Goal: Information Seeking & Learning: Compare options

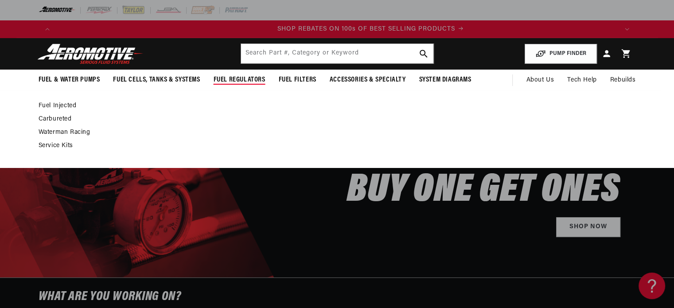
scroll to position [0, 1124]
click at [55, 106] on link "Fuel Injected" at bounding box center [333, 106] width 589 height 8
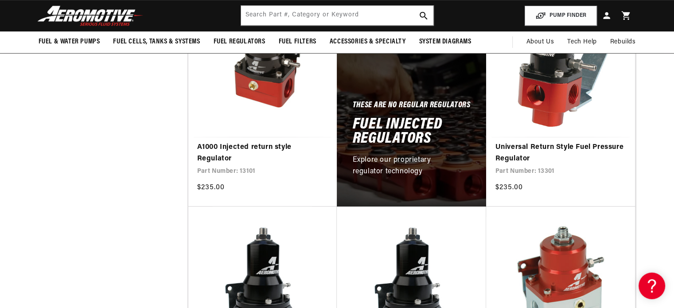
scroll to position [471, 0]
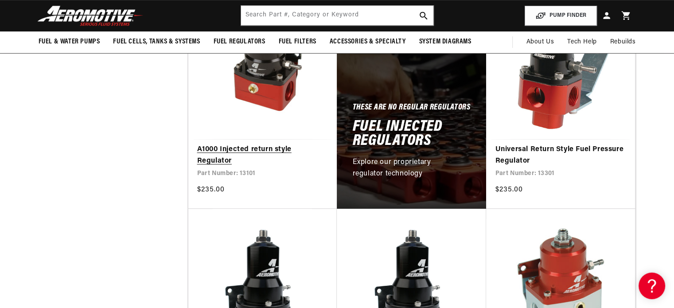
click at [233, 148] on link "A1000 Injected return style Regulator" at bounding box center [262, 155] width 131 height 23
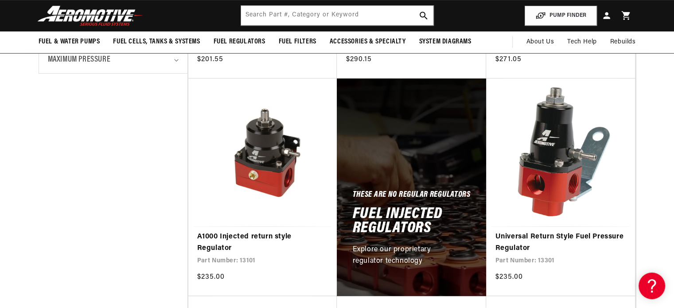
scroll to position [0, 1124]
click at [410, 219] on h2 "Fuel Injected Regulators" at bounding box center [411, 221] width 118 height 28
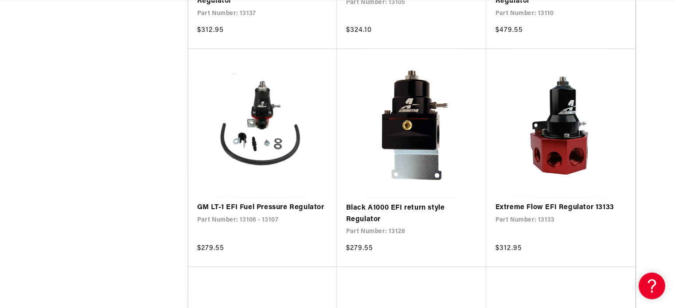
scroll to position [0, 562]
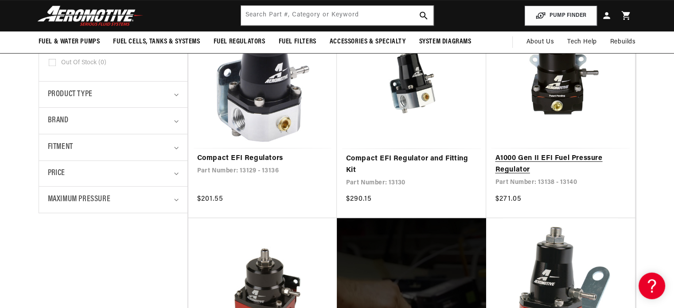
click at [510, 156] on link "A1000 Gen II EFI Fuel Pressure Regulator" at bounding box center [560, 164] width 131 height 23
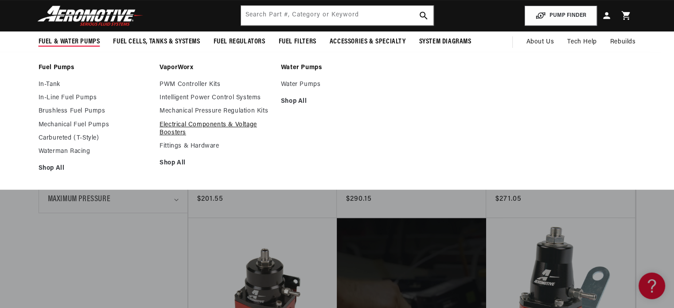
scroll to position [0, 1686]
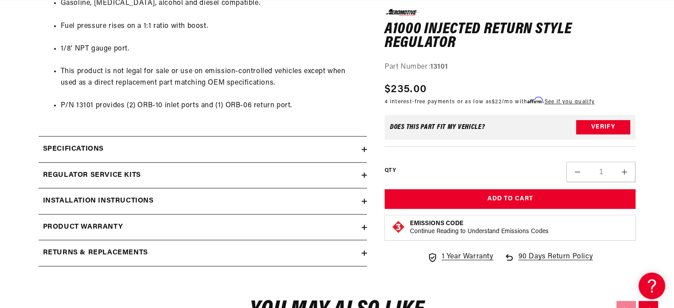
scroll to position [0, 562]
click at [223, 171] on div "Regulator Service Kits" at bounding box center [200, 176] width 323 height 12
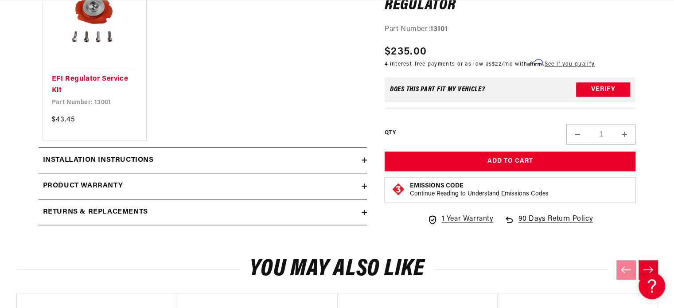
scroll to position [0, 0]
click at [136, 157] on h2 "Installation Instructions" at bounding box center [98, 161] width 111 height 12
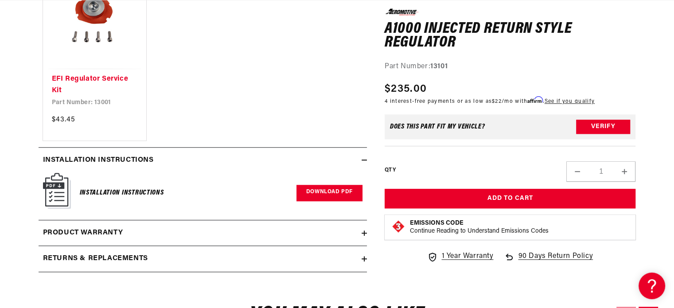
click at [315, 189] on link "Download PDF" at bounding box center [329, 193] width 66 height 16
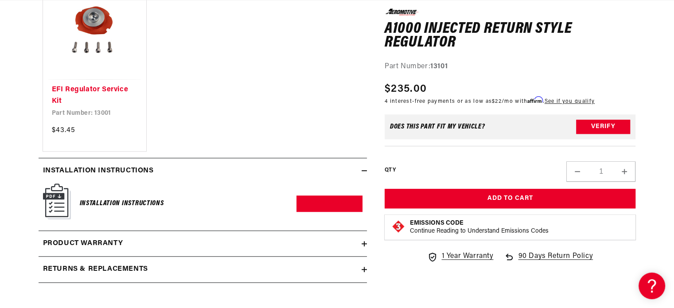
scroll to position [774, 0]
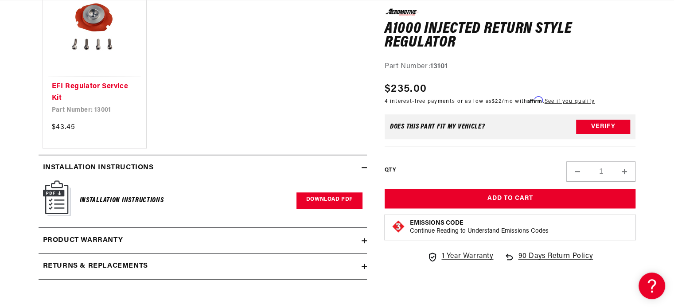
click at [329, 197] on link "Download PDF" at bounding box center [329, 200] width 66 height 16
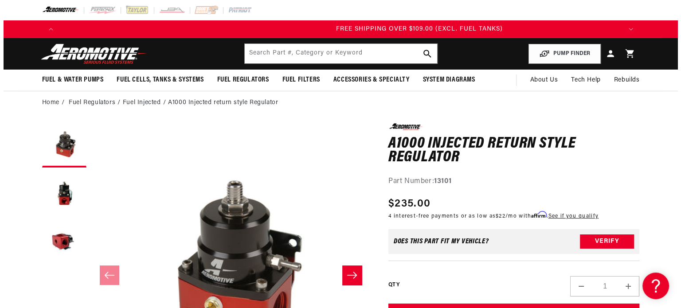
scroll to position [0, 1686]
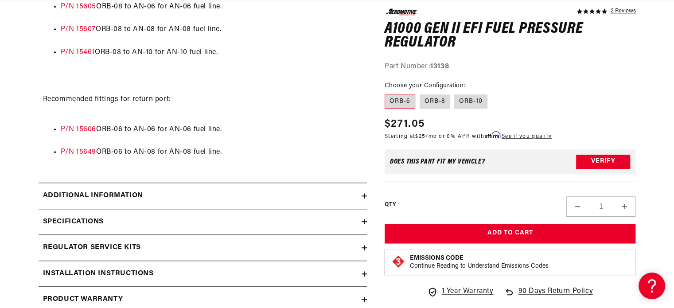
scroll to position [0, 1686]
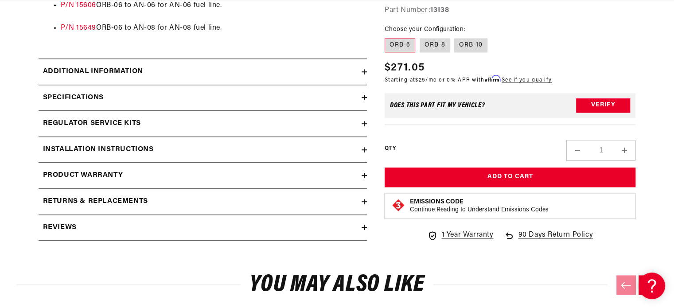
click at [126, 120] on h2 "Regulator Service Kits" at bounding box center [92, 124] width 98 height 12
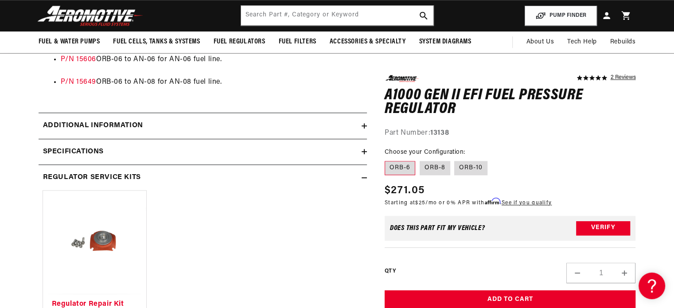
scroll to position [0, 0]
click at [76, 148] on h2 "Specifications" at bounding box center [73, 152] width 61 height 12
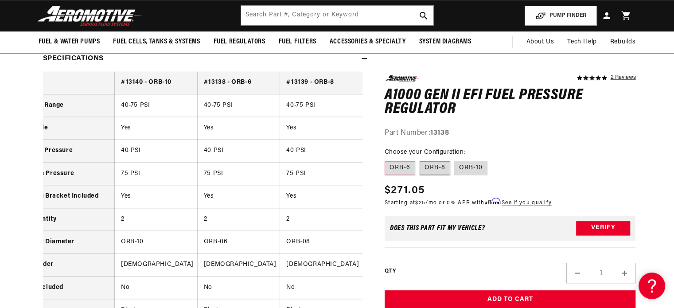
click at [434, 169] on label "ORB-8" at bounding box center [435, 168] width 31 height 14
click at [420, 160] on input "ORB-8" at bounding box center [420, 160] width 0 height 0
radio input "true"
click at [467, 170] on label "ORB-10" at bounding box center [470, 168] width 33 height 14
click at [455, 160] on input "ORB-10" at bounding box center [455, 160] width 0 height 0
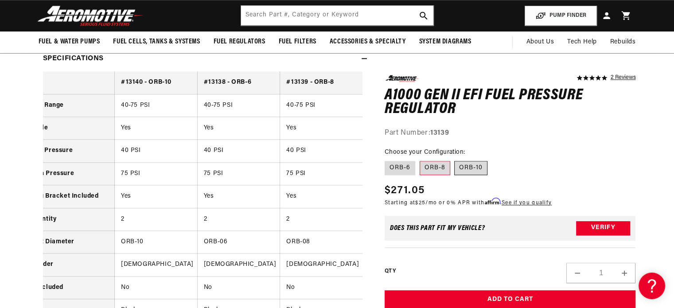
radio input "true"
click at [395, 170] on label "ORB-6" at bounding box center [400, 168] width 31 height 14
click at [387, 160] on input "ORB-6" at bounding box center [387, 160] width 0 height 0
radio input "true"
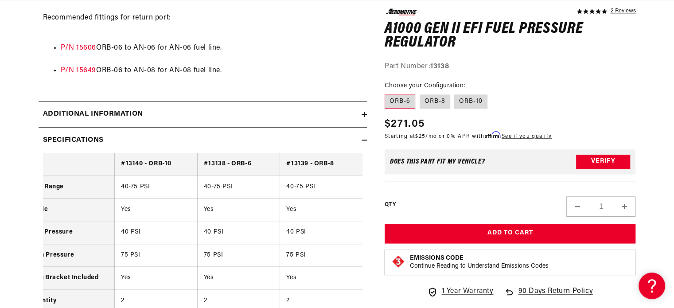
click at [101, 110] on h2 "Additional information" at bounding box center [93, 115] width 100 height 12
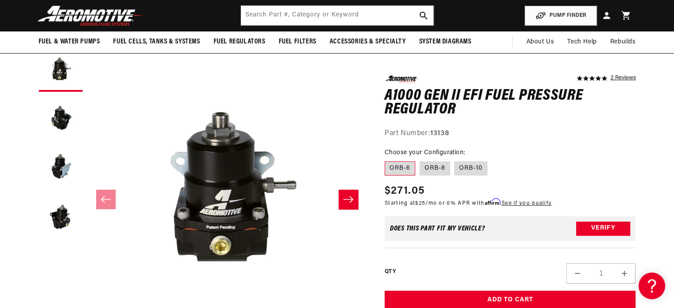
click at [348, 196] on icon "Slide right" at bounding box center [348, 199] width 11 height 9
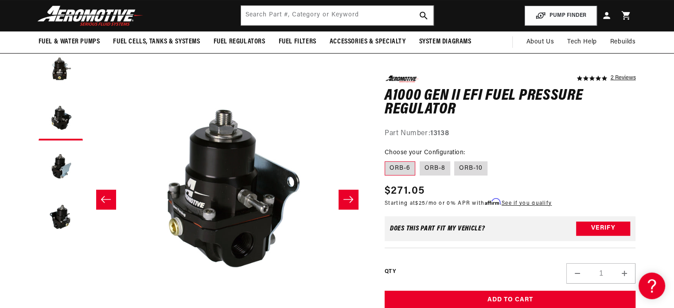
click at [348, 196] on icon "Slide right" at bounding box center [348, 199] width 11 height 9
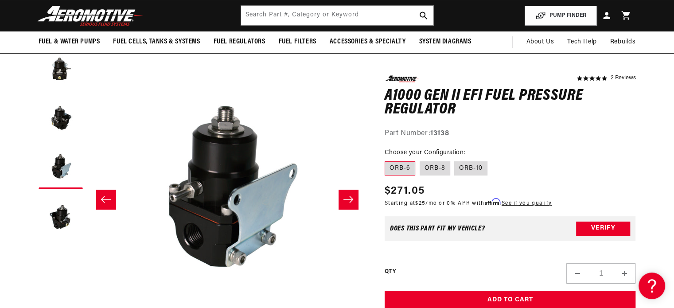
click at [348, 196] on icon "Slide right" at bounding box center [348, 199] width 11 height 9
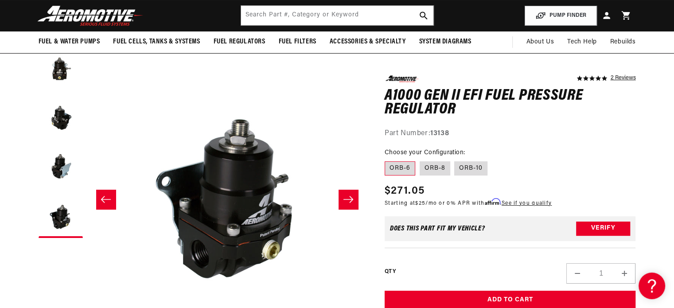
click at [348, 196] on icon "Slide right" at bounding box center [348, 199] width 11 height 9
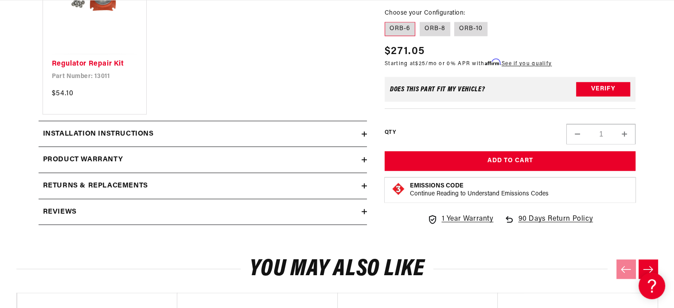
click at [101, 140] on h2 "Installation Instructions" at bounding box center [98, 134] width 111 height 12
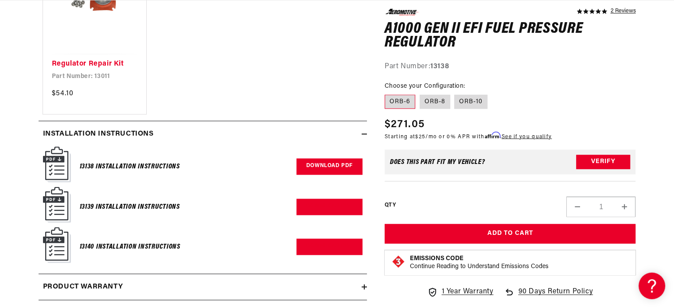
click at [331, 171] on link "Download PDF" at bounding box center [329, 166] width 66 height 16
click at [311, 210] on link "Download PDF" at bounding box center [329, 207] width 66 height 16
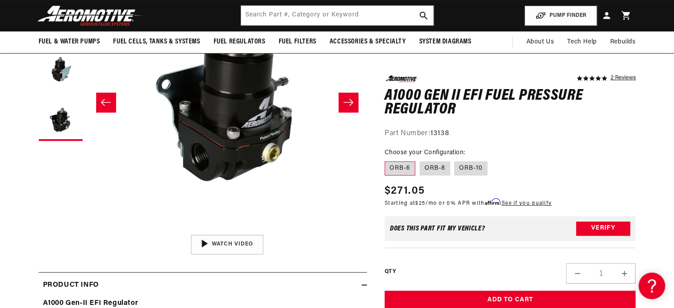
scroll to position [115, 0]
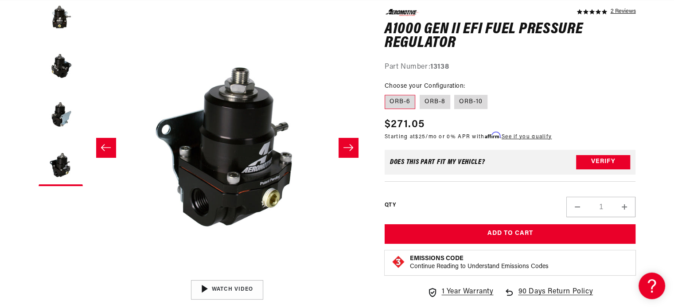
click at [346, 146] on icon "Slide right" at bounding box center [348, 147] width 11 height 9
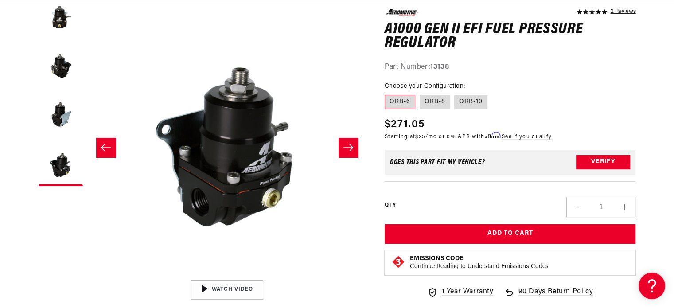
click at [103, 144] on icon "Slide left" at bounding box center [106, 147] width 11 height 9
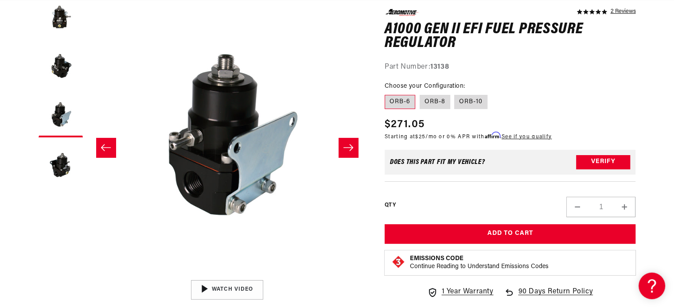
click at [103, 144] on icon "Slide left" at bounding box center [106, 147] width 11 height 9
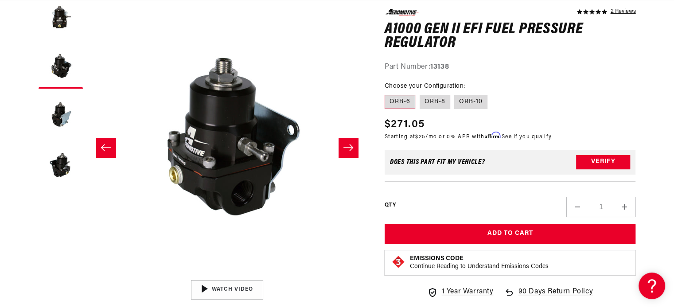
click at [103, 144] on icon "Slide left" at bounding box center [106, 147] width 11 height 9
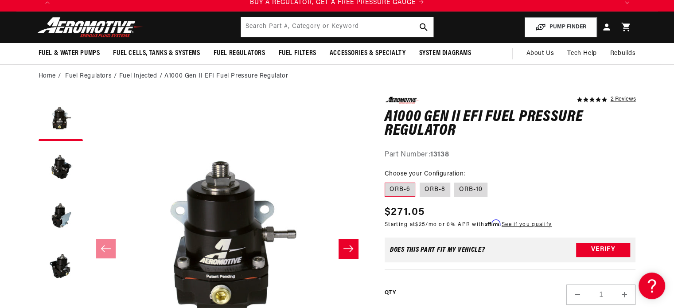
drag, startPoint x: 28, startPoint y: 1, endPoint x: 15, endPoint y: 157, distance: 157.0
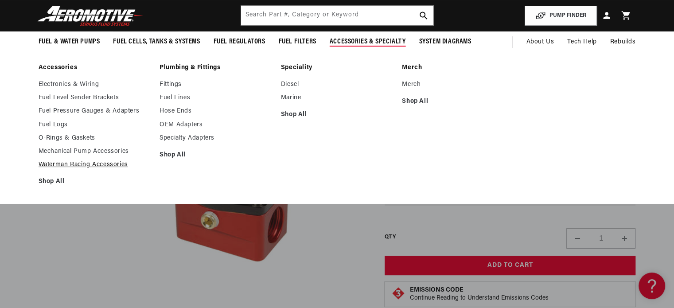
scroll to position [0, 1124]
click at [170, 83] on link "Fittings" at bounding box center [216, 85] width 113 height 8
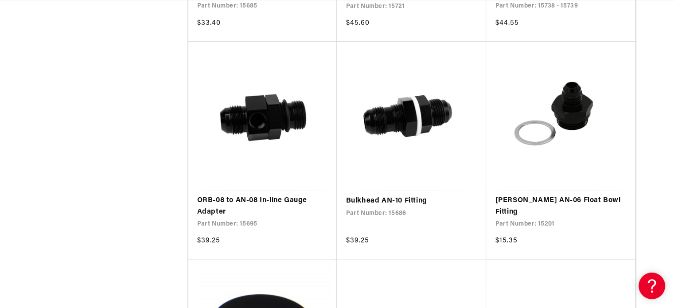
scroll to position [0, 1124]
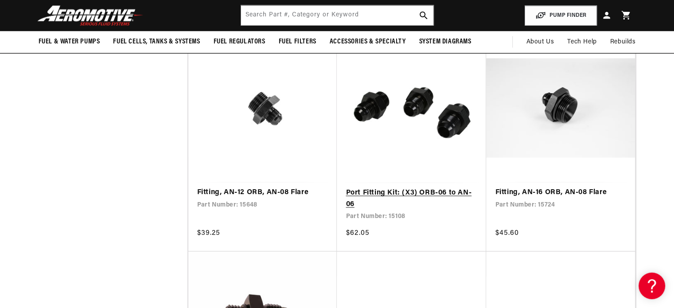
scroll to position [0, 1686]
click at [463, 187] on link "Port Fitting Kit: (X3) ORB-06 to AN-06" at bounding box center [412, 198] width 132 height 23
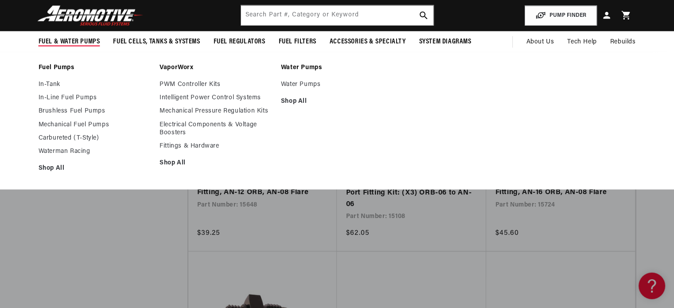
scroll to position [0, 562]
click at [71, 42] on span "Fuel & Water Pumps" at bounding box center [70, 41] width 62 height 9
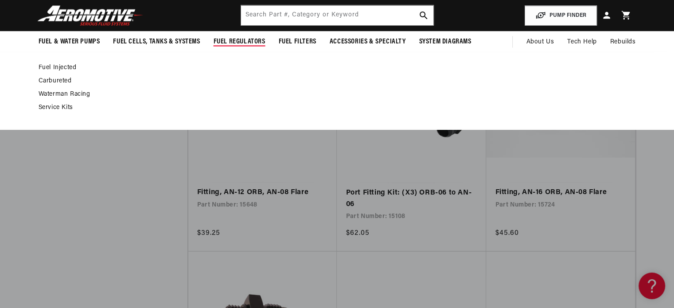
scroll to position [0, 1124]
click at [62, 66] on link "Fuel Injected" at bounding box center [333, 68] width 589 height 8
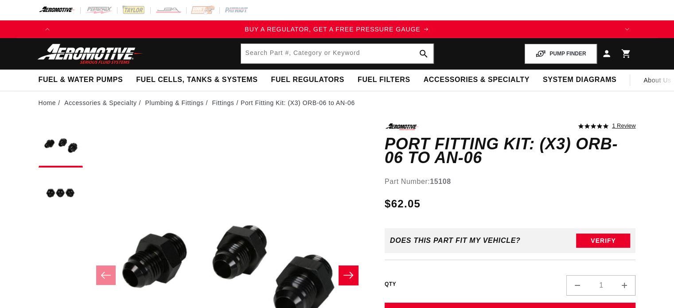
click at [353, 273] on icon "Slide right" at bounding box center [348, 275] width 11 height 9
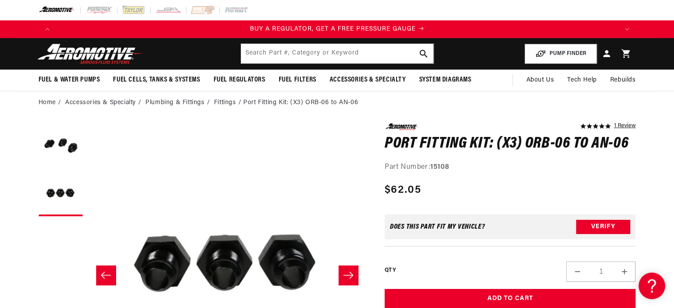
click at [353, 273] on icon "Slide right" at bounding box center [348, 275] width 11 height 9
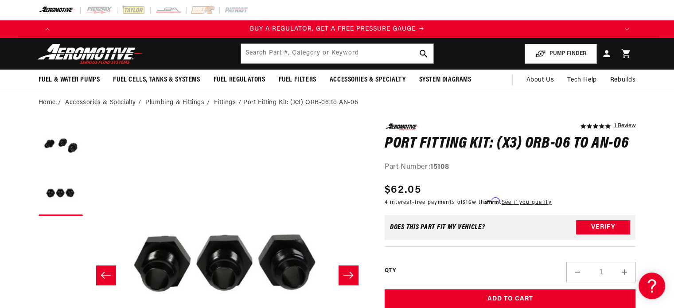
click at [351, 273] on icon "Slide right" at bounding box center [348, 275] width 10 height 7
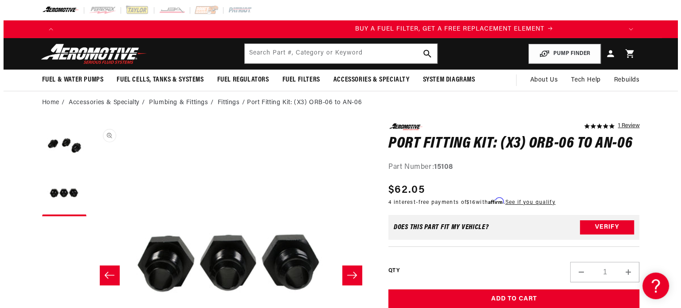
scroll to position [0, 562]
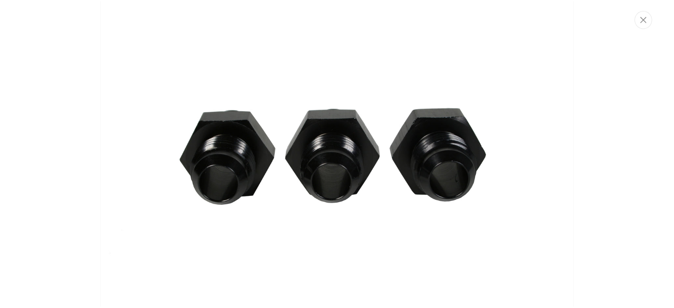
scroll to position [340, 0]
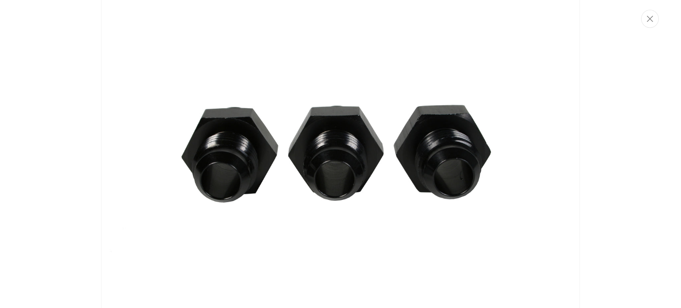
click at [530, 129] on img "Media gallery" at bounding box center [340, 153] width 479 height 319
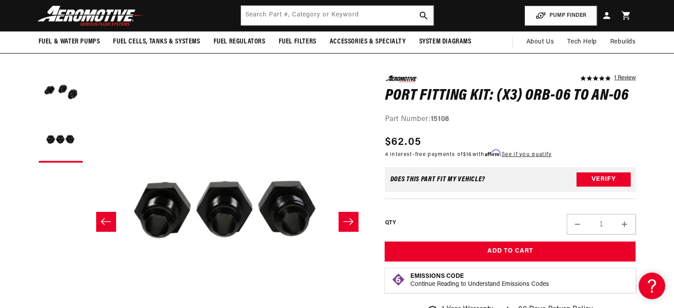
scroll to position [0, 1124]
click at [61, 89] on button "Load image 1 in gallery view" at bounding box center [61, 92] width 44 height 44
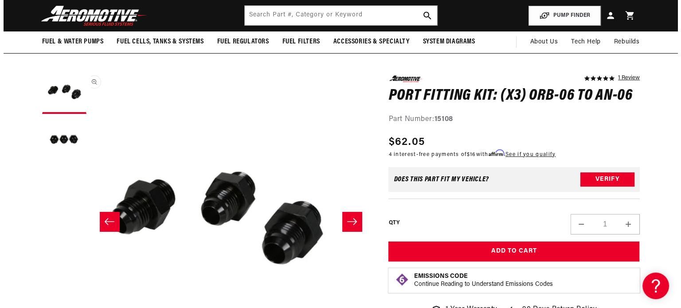
scroll to position [0, 0]
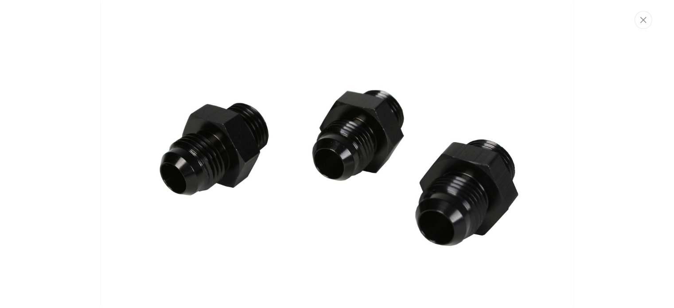
scroll to position [0, 1686]
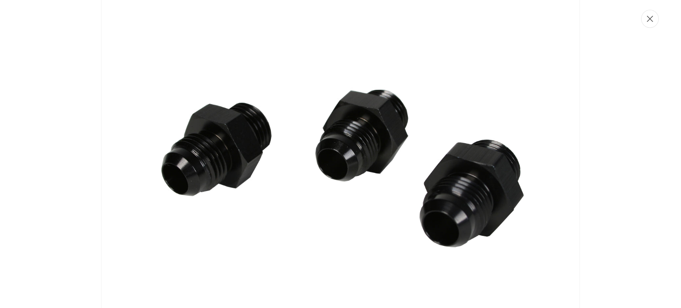
click at [650, 16] on icon "Close" at bounding box center [650, 19] width 6 height 7
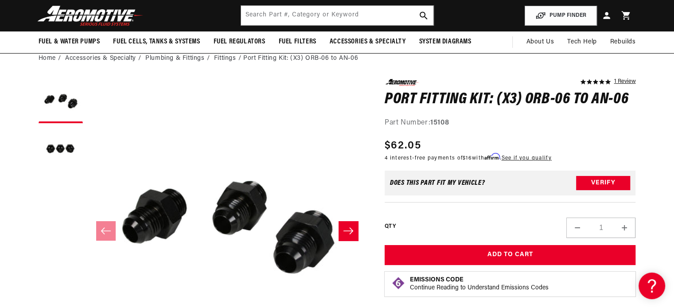
scroll to position [36, 0]
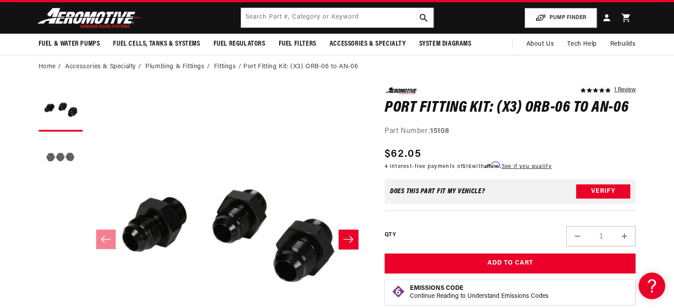
click at [64, 164] on button "Load image 2 in gallery view" at bounding box center [61, 158] width 44 height 44
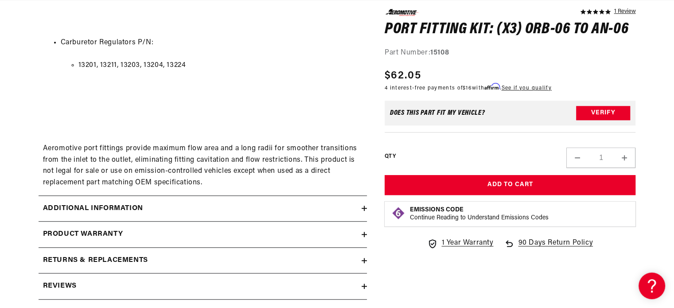
scroll to position [0, 0]
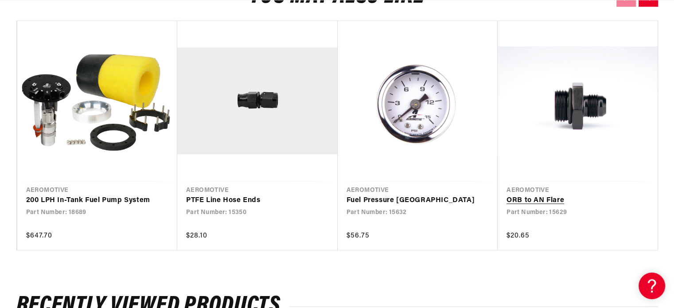
click at [532, 200] on link "ORB to AN Flare" at bounding box center [574, 201] width 134 height 12
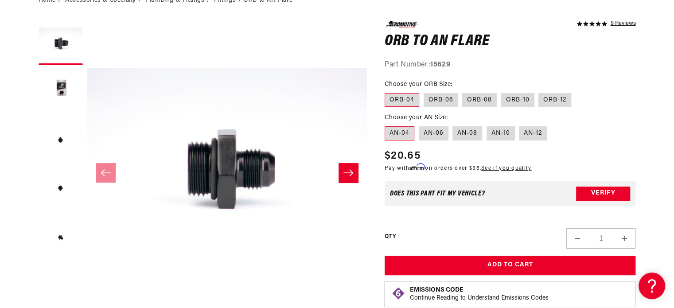
click at [347, 171] on icon "Slide right" at bounding box center [348, 172] width 11 height 9
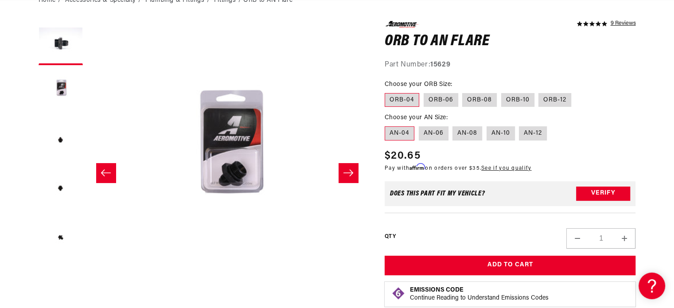
scroll to position [0, 562]
click at [347, 171] on icon "Slide right" at bounding box center [348, 172] width 11 height 9
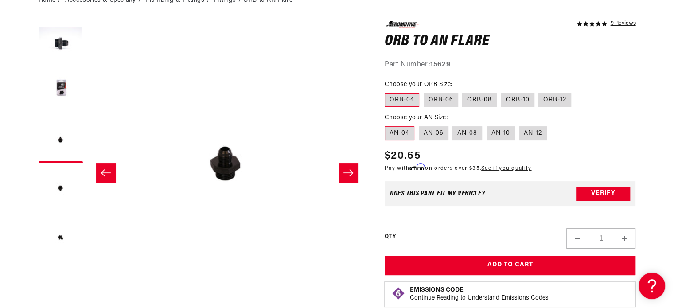
click at [347, 171] on icon "Slide right" at bounding box center [348, 172] width 11 height 9
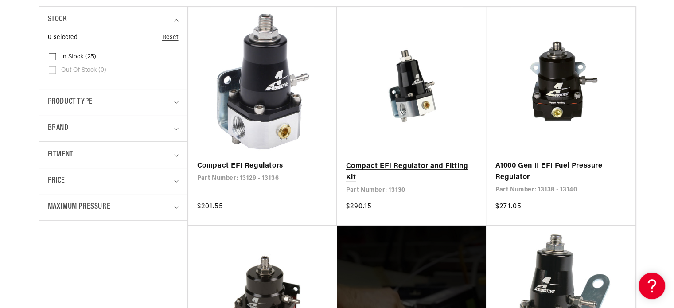
click at [415, 161] on link "Compact EFI Regulator and Fitting Kit" at bounding box center [412, 172] width 132 height 23
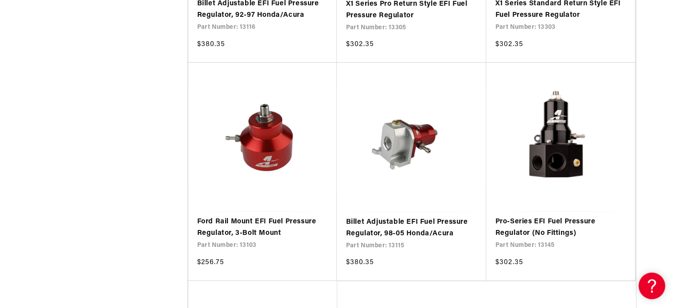
scroll to position [1713, 0]
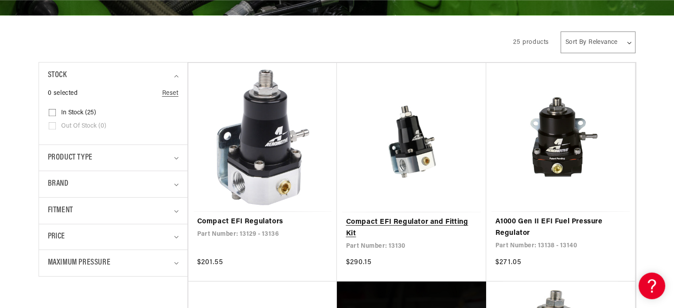
scroll to position [0, 141]
click at [394, 220] on link "Compact EFI Regulator and Fitting Kit" at bounding box center [412, 228] width 132 height 23
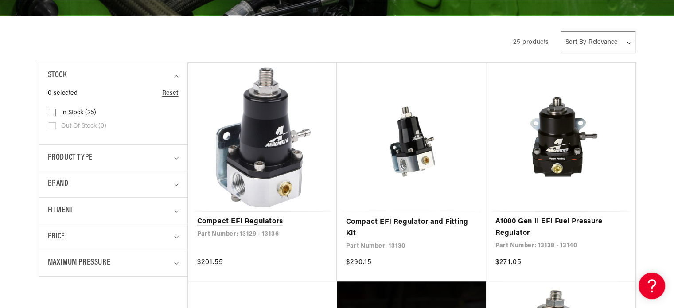
scroll to position [0, 562]
click at [257, 218] on link "Compact EFI Regulators" at bounding box center [262, 222] width 131 height 12
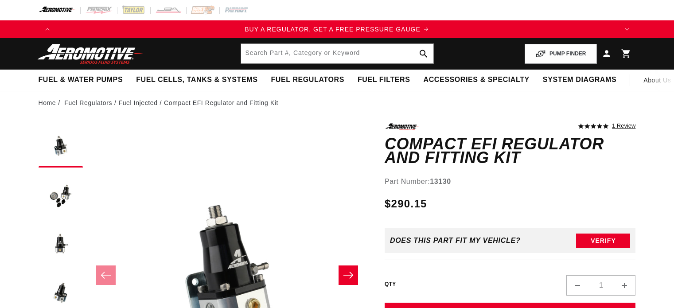
click at [347, 271] on icon "Slide right" at bounding box center [348, 275] width 11 height 9
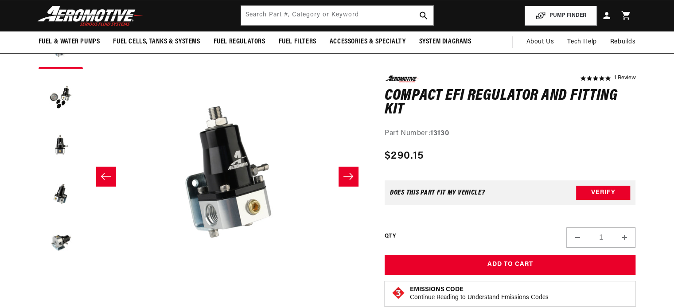
click at [347, 172] on icon "Slide right" at bounding box center [348, 176] width 11 height 9
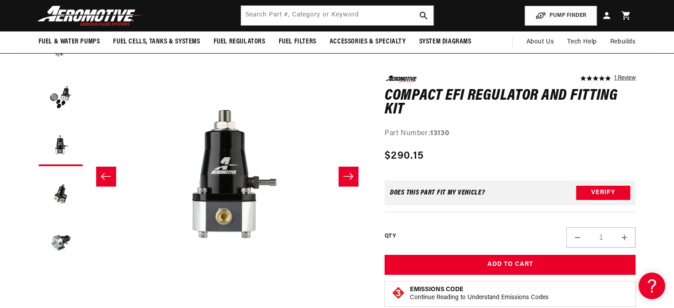
scroll to position [0, 0]
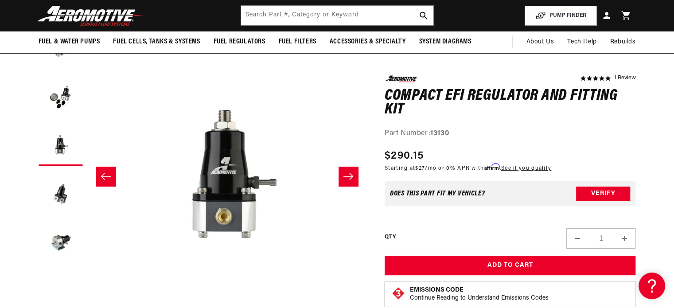
click at [106, 174] on icon "Slide left" at bounding box center [106, 176] width 11 height 9
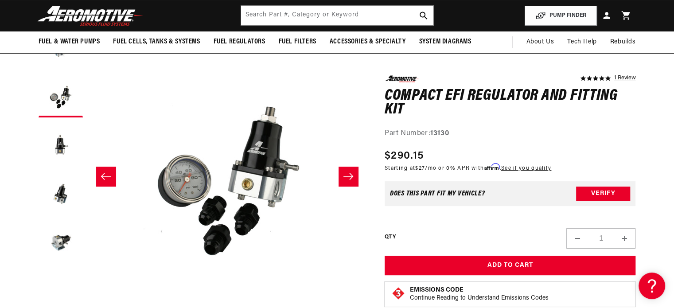
scroll to position [0, 562]
click at [346, 174] on icon "Slide right" at bounding box center [348, 176] width 11 height 9
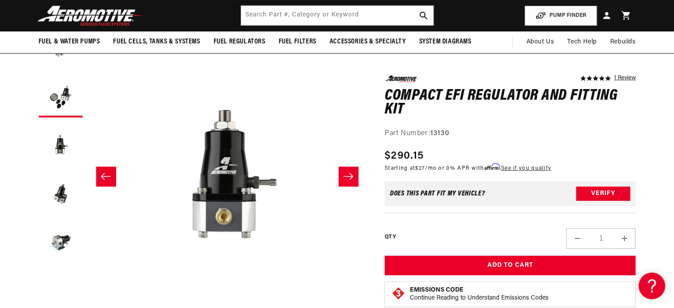
click at [346, 174] on icon "Slide right" at bounding box center [348, 176] width 11 height 9
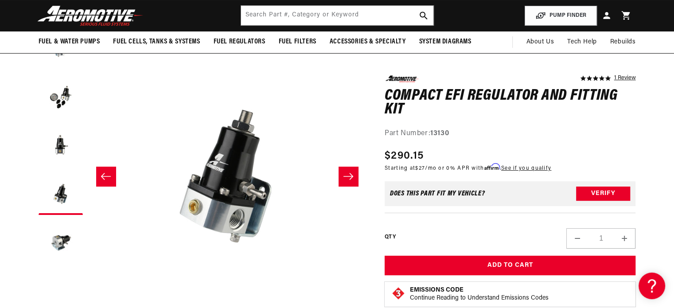
scroll to position [0, 1124]
click at [346, 174] on icon "Slide right" at bounding box center [348, 176] width 11 height 9
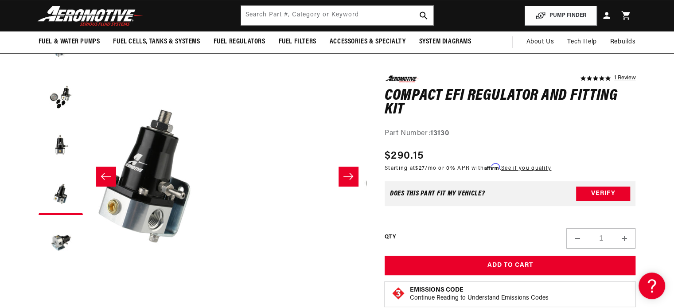
scroll to position [0, 1119]
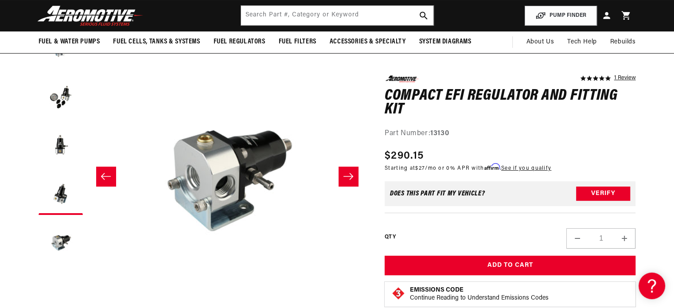
click at [346, 174] on icon "Slide right" at bounding box center [348, 176] width 11 height 9
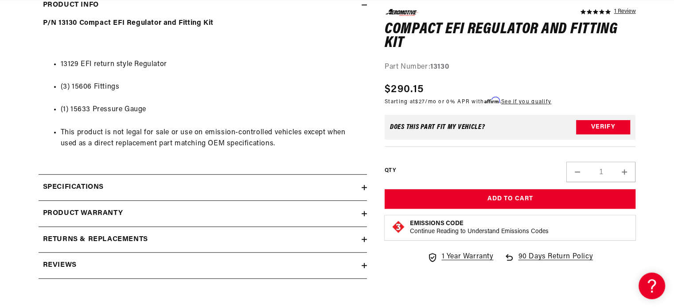
scroll to position [0, 0]
click at [317, 184] on div "Specifications" at bounding box center [200, 188] width 323 height 12
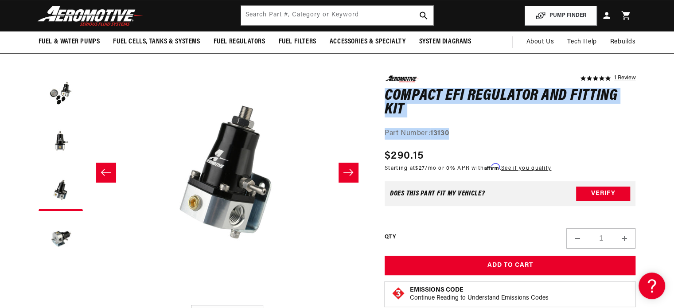
drag, startPoint x: 386, startPoint y: 94, endPoint x: 465, endPoint y: 136, distance: 89.6
click at [465, 136] on div "5.0 star rating 1 Review Compact EFI Regulator and Fitting Kit Compact EFI Regu…" at bounding box center [510, 107] width 251 height 64
copy div "Compact EFI Regulator and Fitting Kit Compact EFI Regulator and Fitting Kit 5.0…"
click at [87, 300] on button "Open media 4 in modal" at bounding box center [87, 300] width 0 height 0
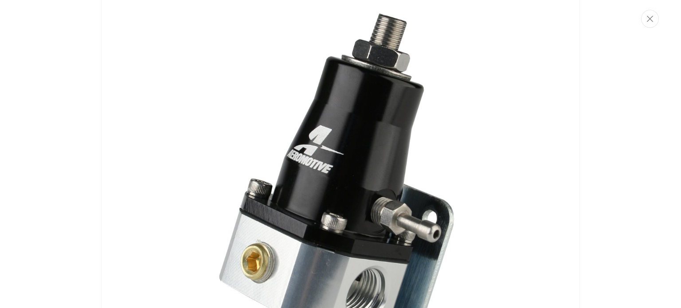
click at [413, 178] on img "Media gallery" at bounding box center [340, 153] width 479 height 717
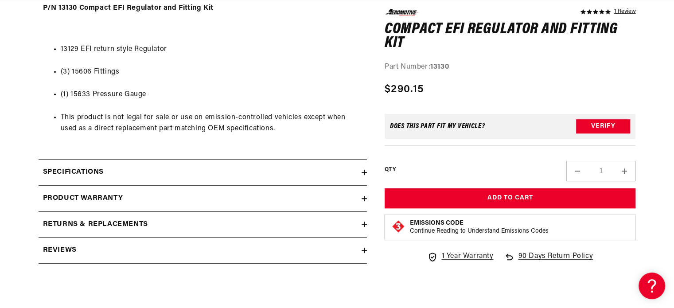
click at [186, 170] on div "Specifications" at bounding box center [200, 173] width 323 height 12
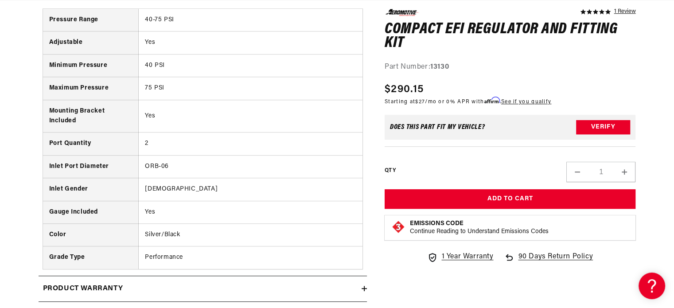
scroll to position [801, 0]
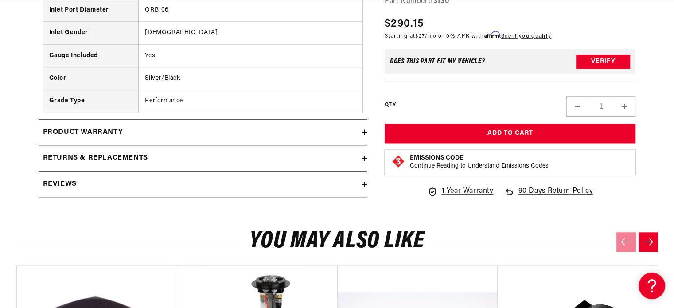
click at [197, 156] on div "Returns & replacements" at bounding box center [200, 158] width 323 height 12
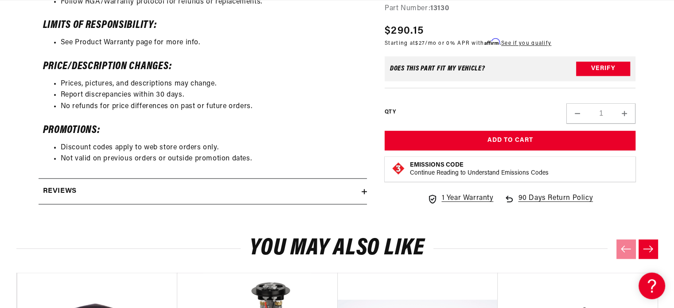
scroll to position [0, 1686]
click at [183, 189] on div "Reviews" at bounding box center [200, 192] width 323 height 12
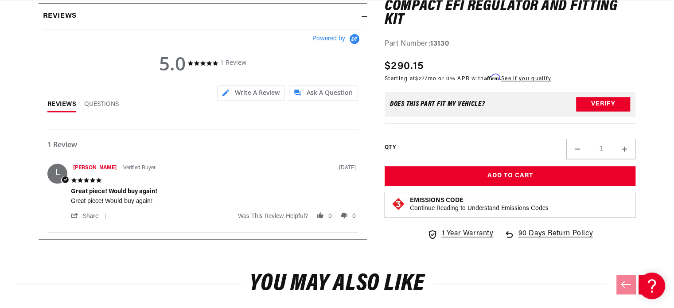
scroll to position [1292, 0]
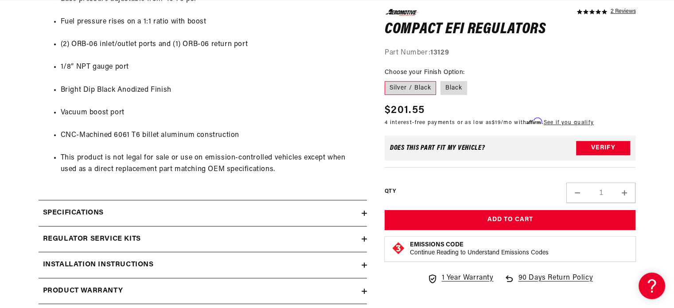
scroll to position [558, 0]
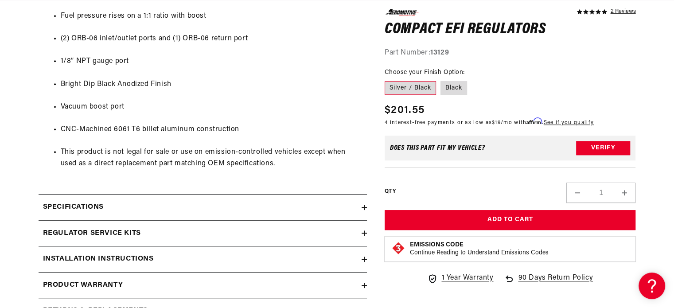
click at [254, 205] on div "Specifications" at bounding box center [200, 208] width 323 height 12
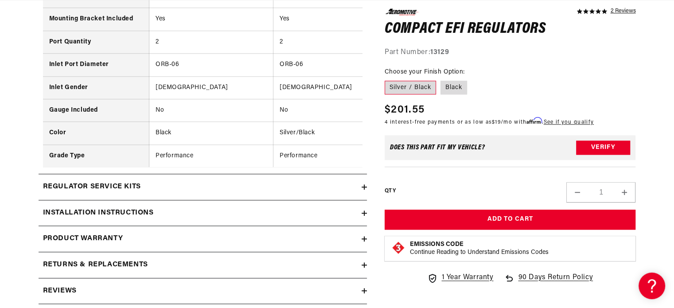
scroll to position [0, 1124]
click at [239, 191] on div "Regulator Service Kits" at bounding box center [200, 187] width 323 height 12
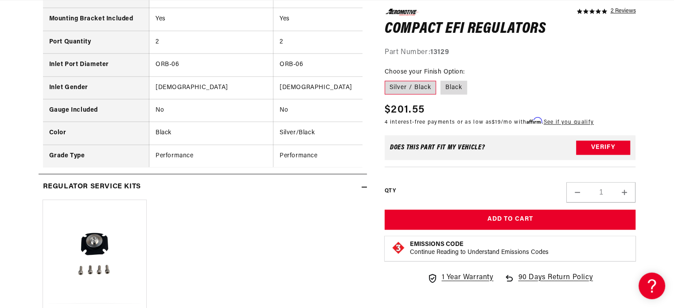
click at [239, 191] on div "Regulator Service Kits" at bounding box center [200, 187] width 323 height 12
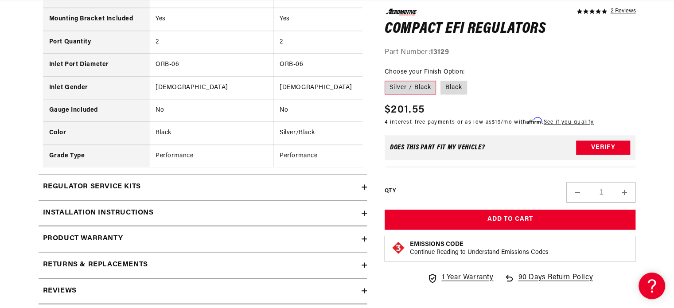
click at [220, 214] on div "Installation Instructions" at bounding box center [200, 213] width 323 height 12
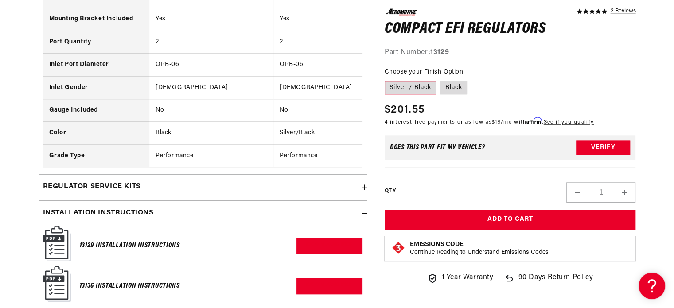
click at [220, 214] on div "Installation Instructions" at bounding box center [200, 213] width 323 height 12
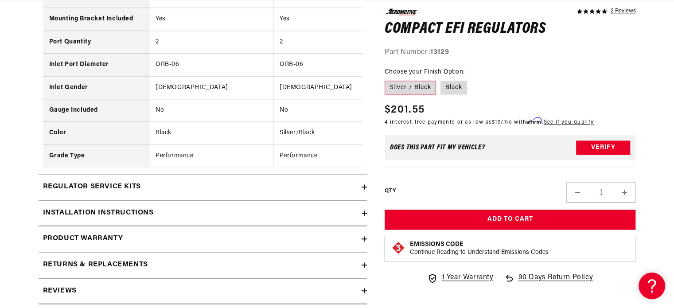
scroll to position [0, 1686]
click at [212, 239] on div "Product warranty" at bounding box center [200, 239] width 323 height 12
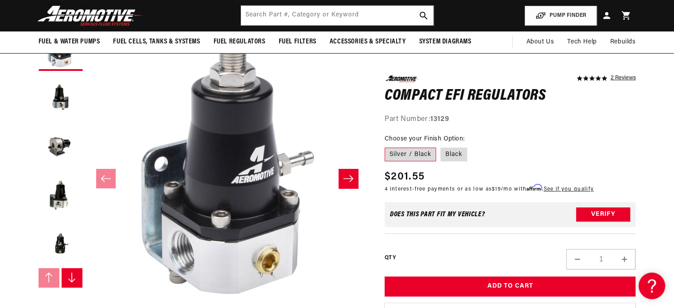
scroll to position [0, 0]
click at [87, 307] on button "Open media 1 in modal" at bounding box center [87, 307] width 0 height 0
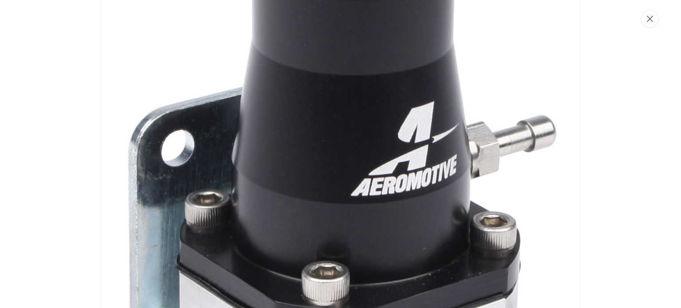
click at [645, 23] on button "Close" at bounding box center [650, 19] width 18 height 18
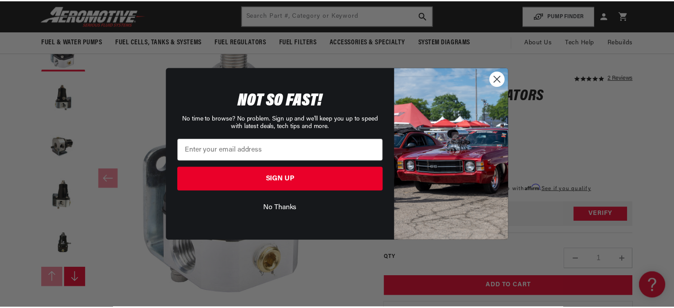
scroll to position [0, 1124]
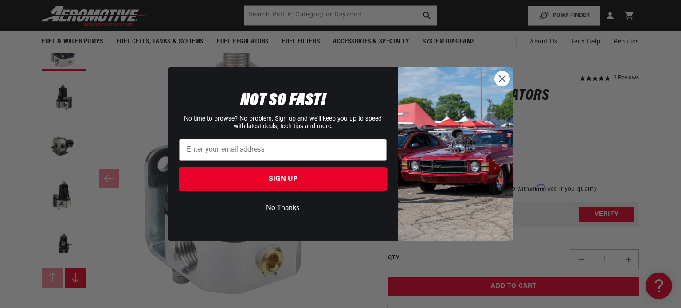
click at [496, 79] on circle "Close dialog" at bounding box center [502, 78] width 15 height 15
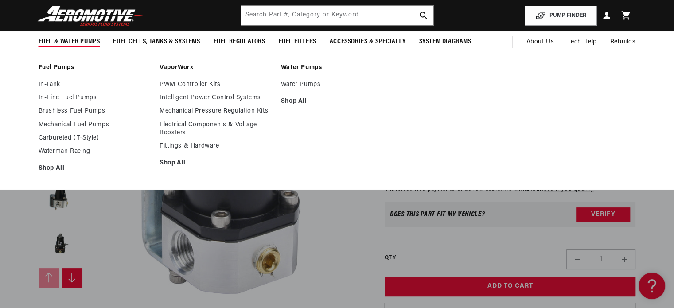
scroll to position [0, 0]
click at [51, 82] on link "In-Tank" at bounding box center [95, 85] width 113 height 8
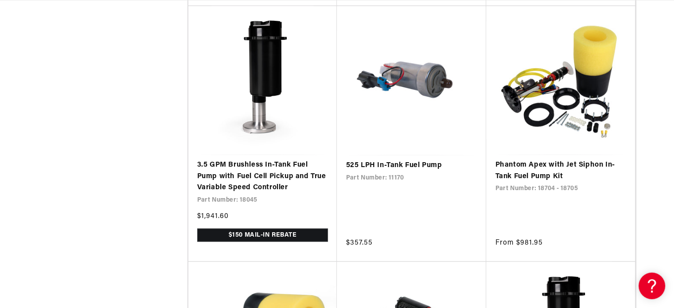
scroll to position [1760, 0]
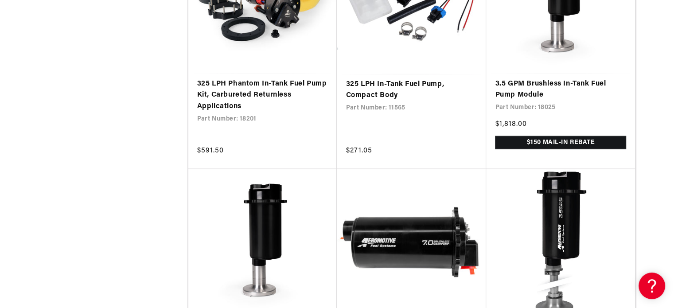
scroll to position [0, 1312]
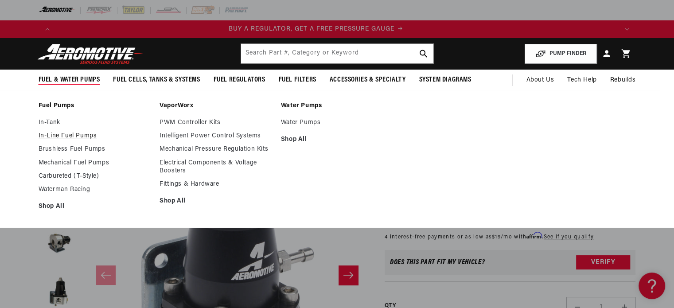
click at [67, 138] on link "In-Line Fuel Pumps" at bounding box center [95, 136] width 113 height 8
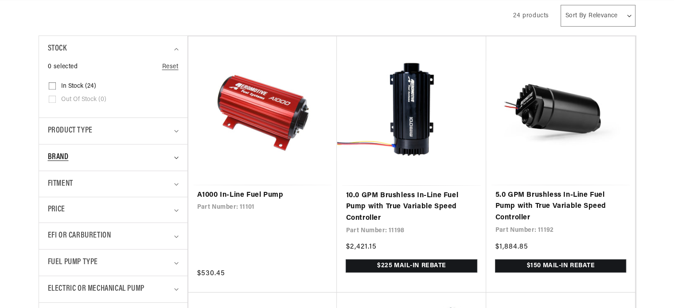
scroll to position [193, 0]
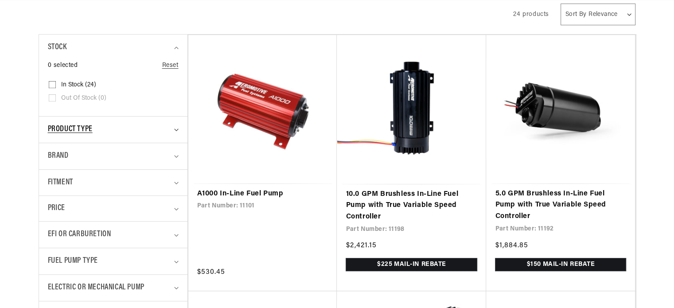
click at [154, 136] on summary "Product type" at bounding box center [113, 130] width 131 height 26
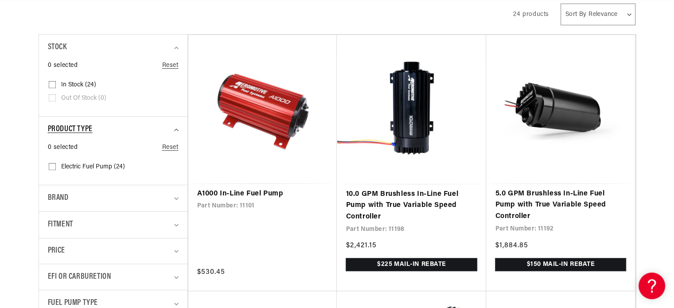
scroll to position [0, 0]
click at [139, 201] on div "Brand" at bounding box center [109, 198] width 123 height 13
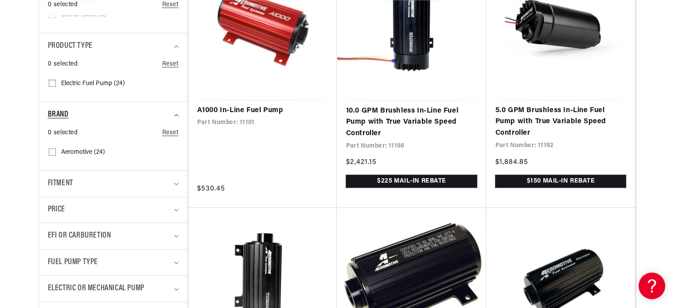
scroll to position [283, 0]
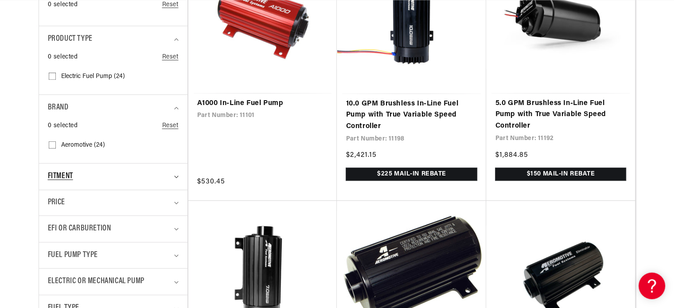
click at [128, 175] on div "Fitment" at bounding box center [109, 176] width 123 height 13
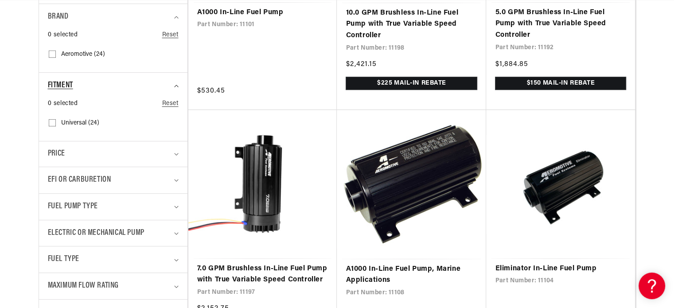
scroll to position [375, 0]
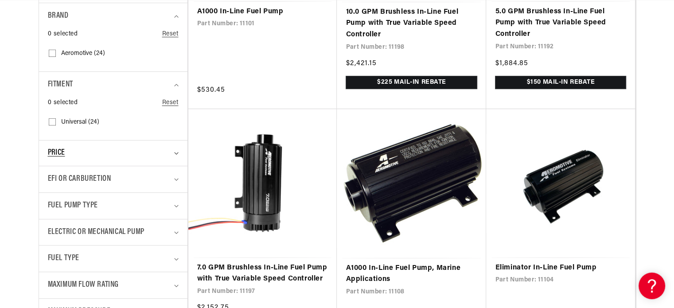
click at [121, 157] on div "Price" at bounding box center [109, 153] width 123 height 12
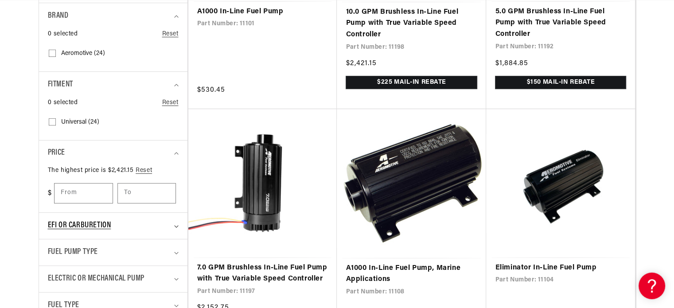
click at [123, 224] on div "EFI or Carburetion" at bounding box center [109, 225] width 123 height 13
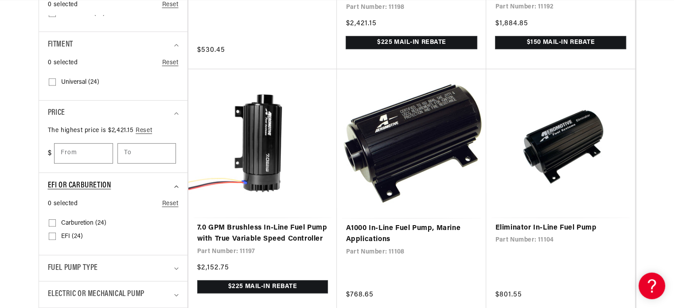
scroll to position [415, 0]
click at [53, 234] on input "EFI (24) EFI (24 products)" at bounding box center [52, 237] width 7 height 7
checkbox input "true"
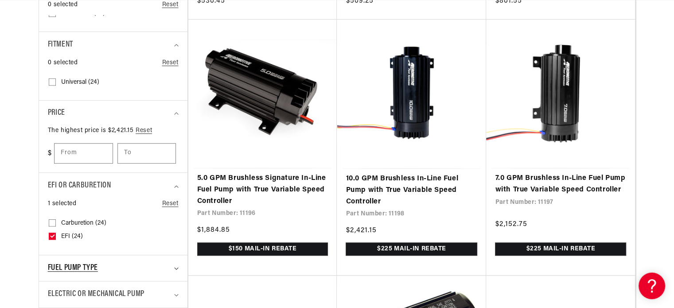
scroll to position [0, 1124]
click at [124, 267] on div "Fuel Pump Type" at bounding box center [109, 268] width 123 height 13
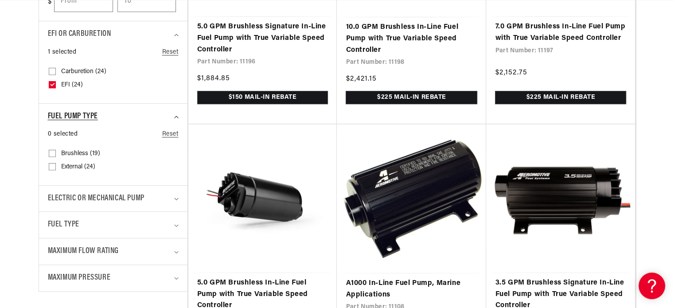
scroll to position [567, 0]
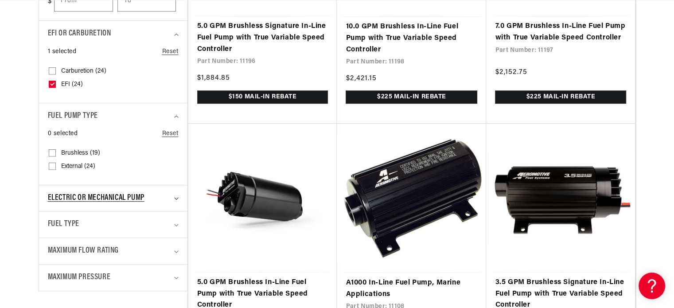
click at [113, 198] on span "Electric or Mechanical Pump" at bounding box center [96, 198] width 97 height 13
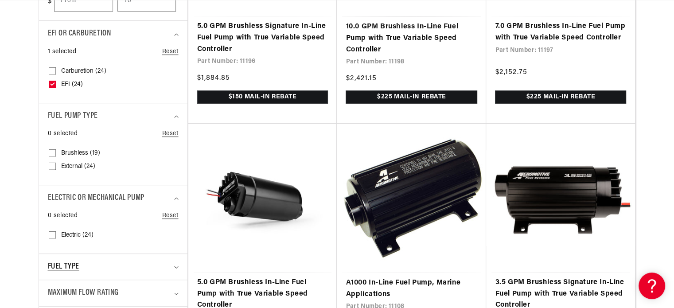
click at [112, 270] on div "Fuel Type" at bounding box center [109, 267] width 123 height 13
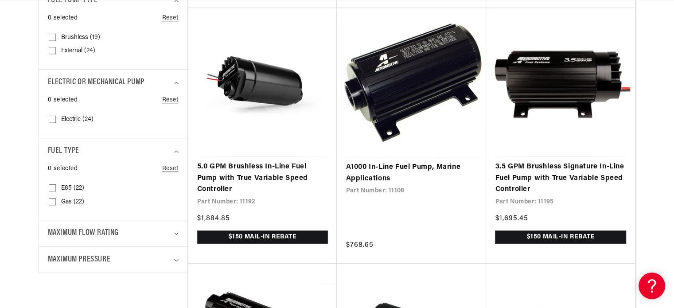
scroll to position [682, 0]
click at [95, 230] on span "Maximum Flow Rating" at bounding box center [83, 233] width 71 height 13
click at [49, 200] on input "Gas (22) Gas (22 products)" at bounding box center [52, 203] width 7 height 7
checkbox input "true"
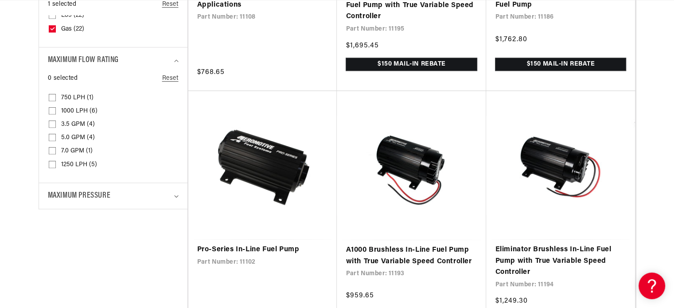
scroll to position [859, 0]
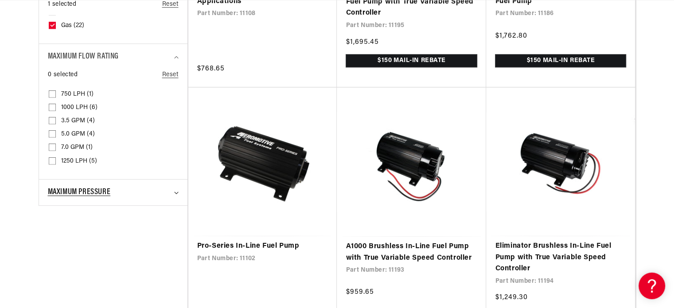
click at [104, 186] on span "Maximum Pressure" at bounding box center [79, 192] width 63 height 13
click at [51, 245] on input "100 PSI (4) 100 PSI (4 products)" at bounding box center [52, 244] width 7 height 7
checkbox input "true"
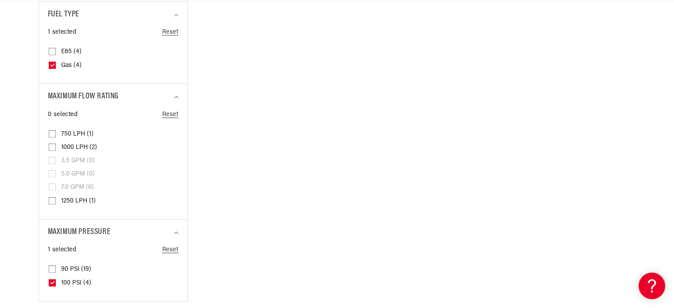
scroll to position [838, 0]
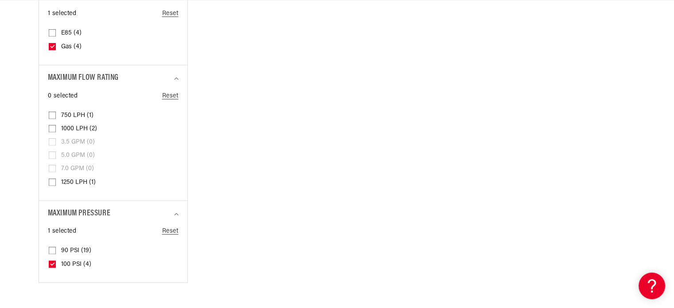
click at [51, 252] on input "90 PSI (19) 90 PSI (19 products)" at bounding box center [52, 252] width 7 height 7
checkbox input "true"
click at [51, 258] on label "100 PSI (4) 100 PSI (4 products)" at bounding box center [111, 264] width 124 height 13
click at [51, 262] on input "100 PSI (4) 100 PSI (4 products)" at bounding box center [52, 265] width 7 height 7
checkbox input "false"
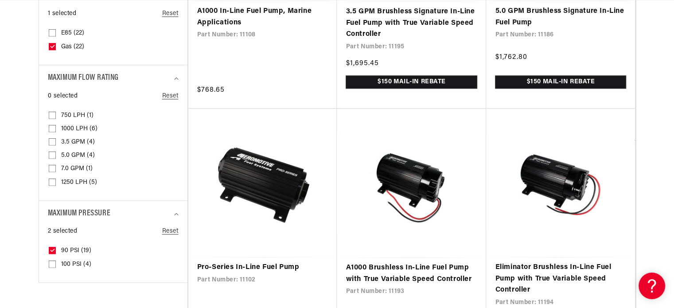
scroll to position [0, 1400]
